Goal: Task Accomplishment & Management: Use online tool/utility

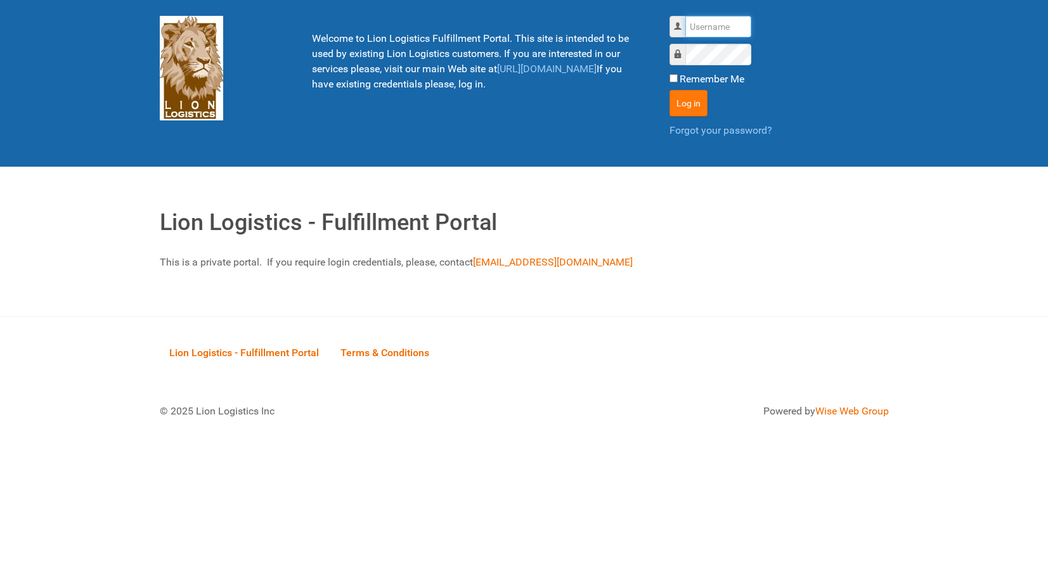
type input "lion"
click at [670, 108] on button "Log in" at bounding box center [689, 103] width 38 height 27
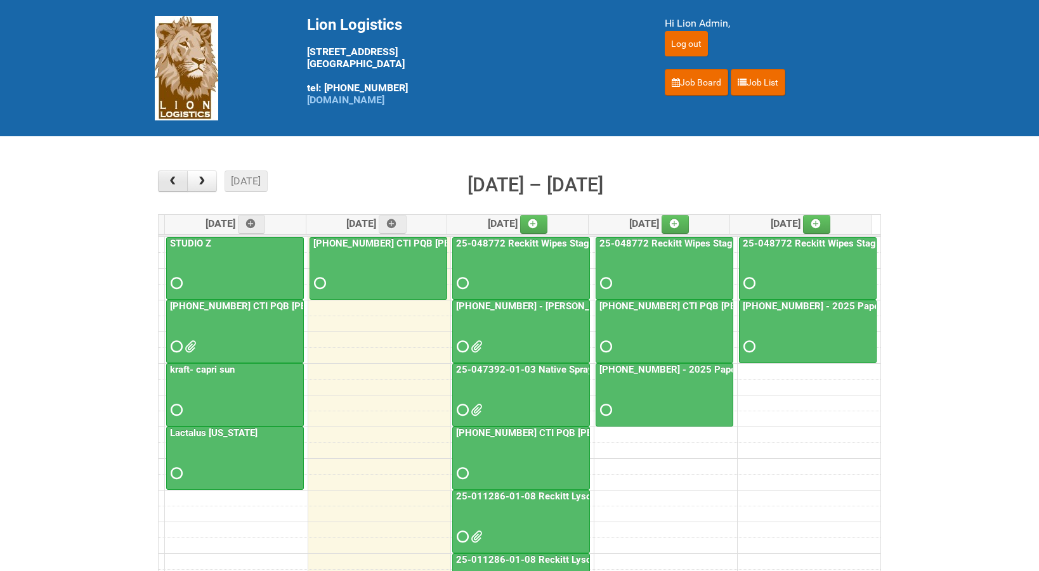
click at [169, 180] on span "button" at bounding box center [173, 181] width 12 height 10
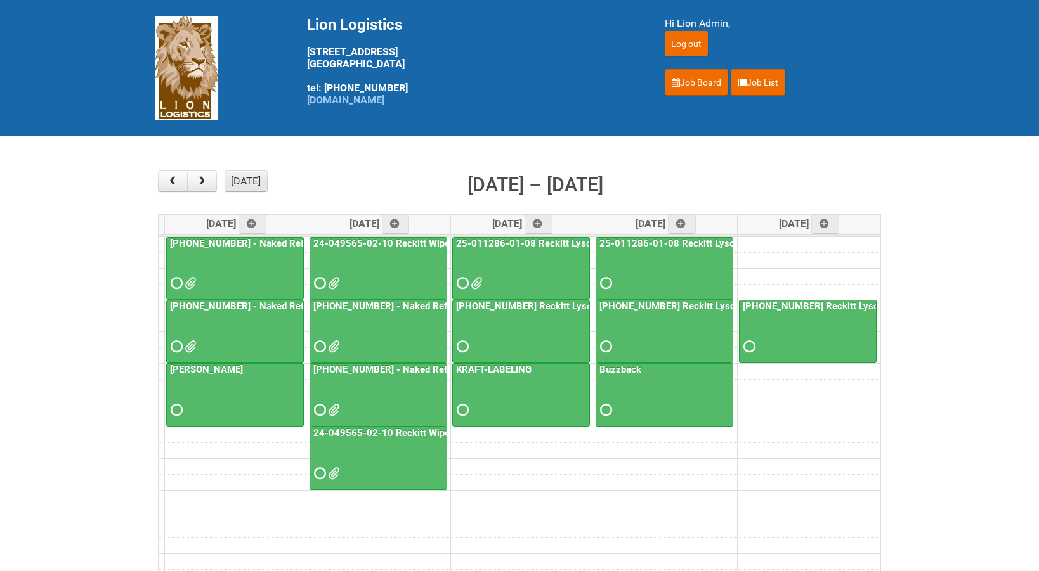
click at [249, 175] on button "[DATE]" at bounding box center [246, 182] width 43 height 22
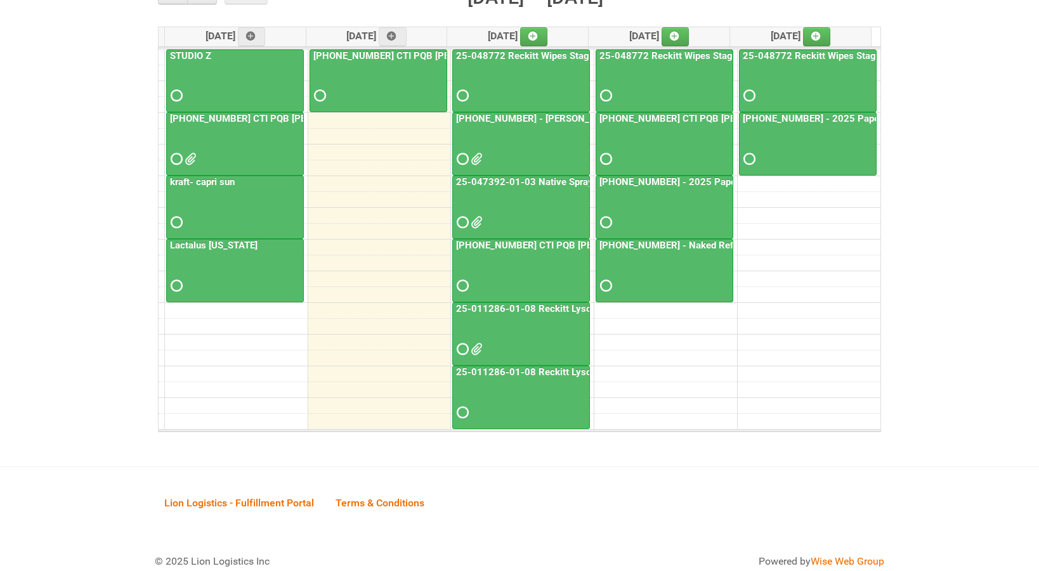
scroll to position [202, 0]
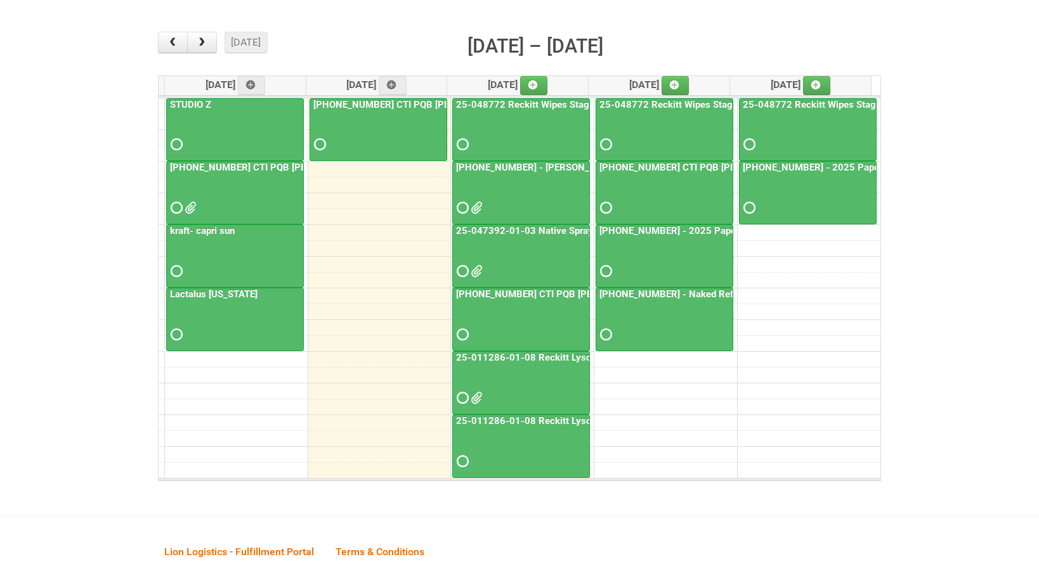
scroll to position [143, 0]
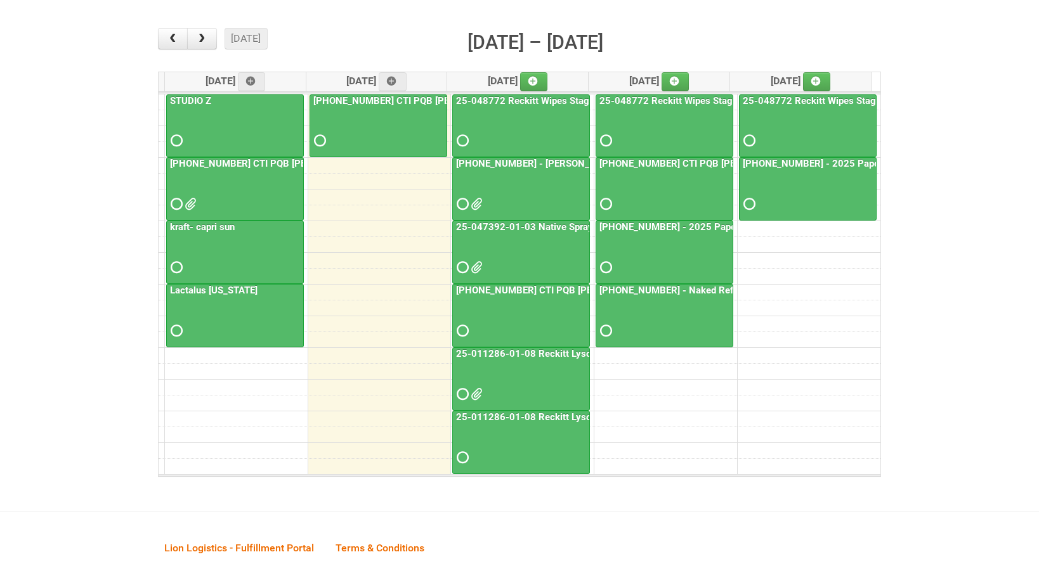
click at [644, 289] on link "[PHONE_NUMBER] - Naked Reformulation Mailing 3 10/14" at bounding box center [725, 290] width 256 height 11
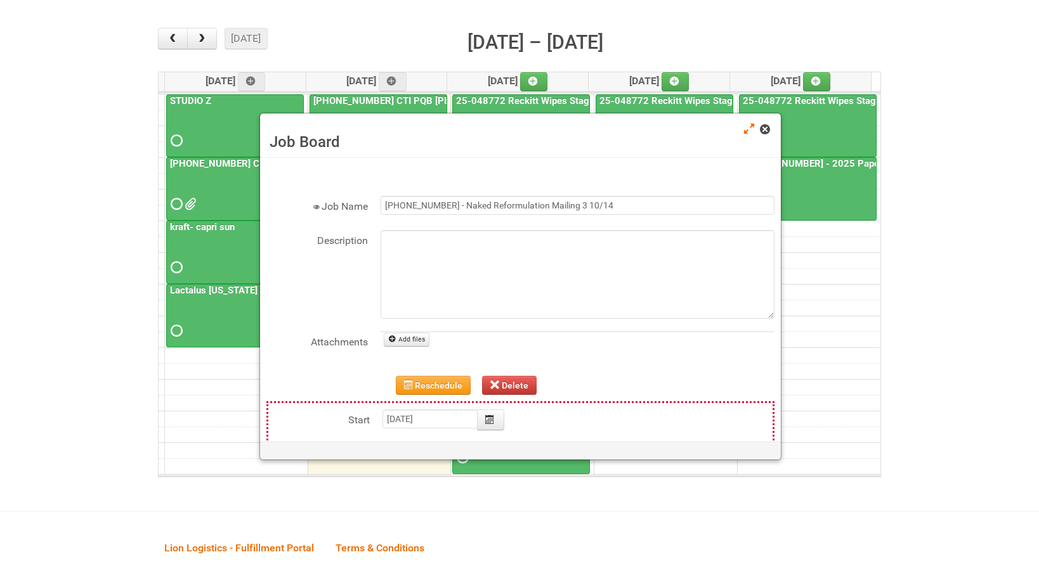
click at [764, 134] on span at bounding box center [764, 129] width 9 height 9
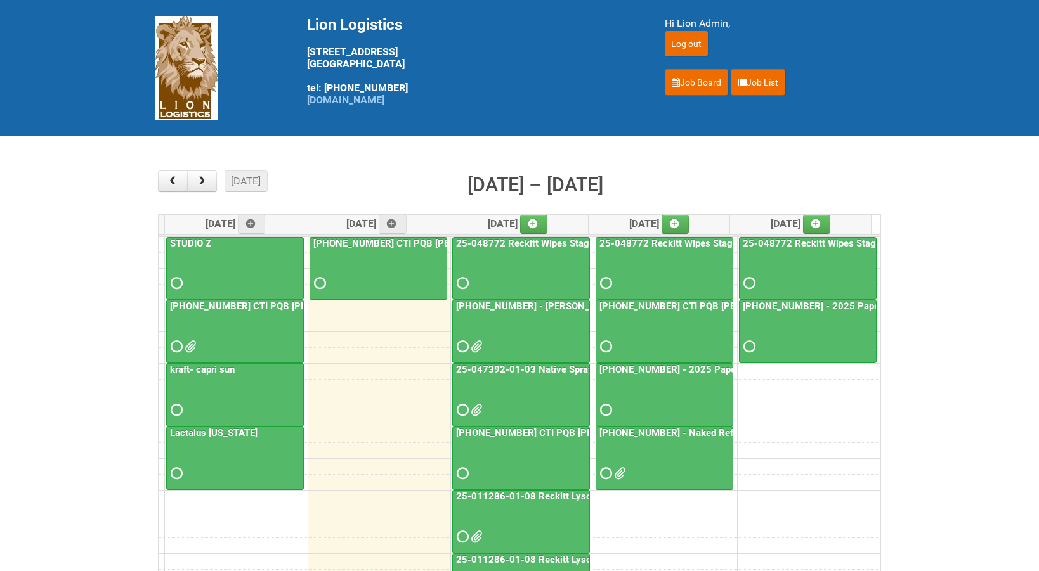
click at [660, 432] on link "[PHONE_NUMBER] - Naked Reformulation Mailing 3 10/14" at bounding box center [725, 432] width 256 height 11
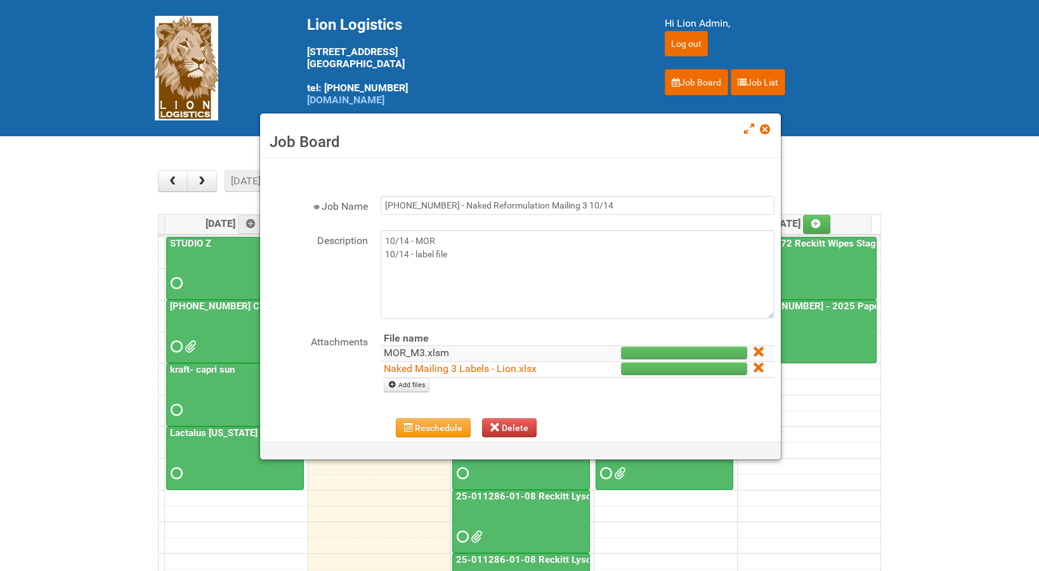
click at [420, 355] on link "MOR_M3.xlsm" at bounding box center [416, 353] width 65 height 12
click at [760, 129] on span at bounding box center [764, 129] width 9 height 9
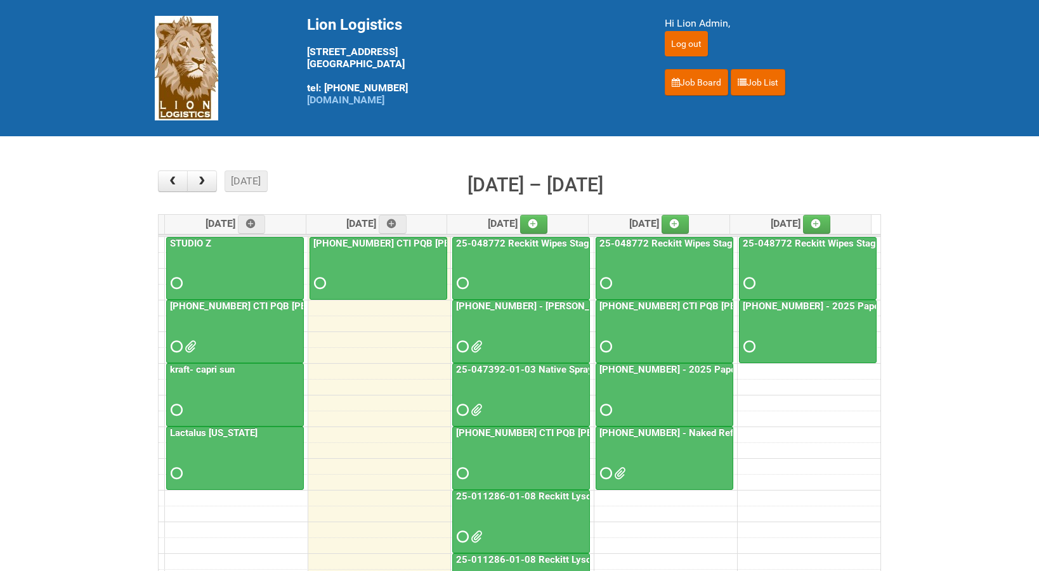
click at [666, 436] on link "[PHONE_NUMBER] - Naked Reformulation Mailing 3 10/14" at bounding box center [725, 432] width 256 height 11
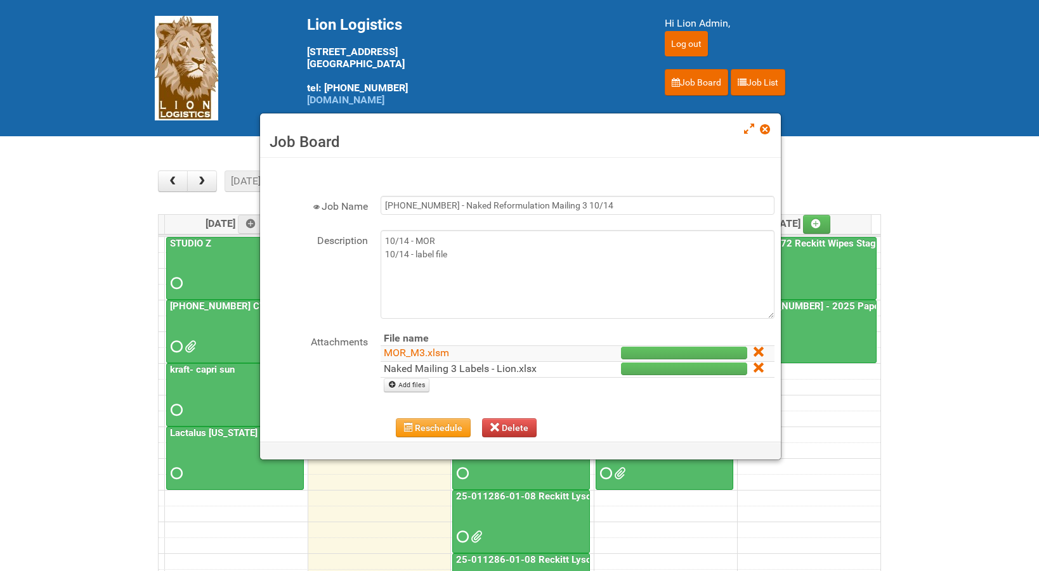
click at [451, 371] on link "Naked Mailing 3 Labels - Lion.xlsx" at bounding box center [460, 369] width 153 height 12
click at [762, 131] on span at bounding box center [764, 129] width 9 height 9
